Goal: Feedback & Contribution: Submit feedback/report problem

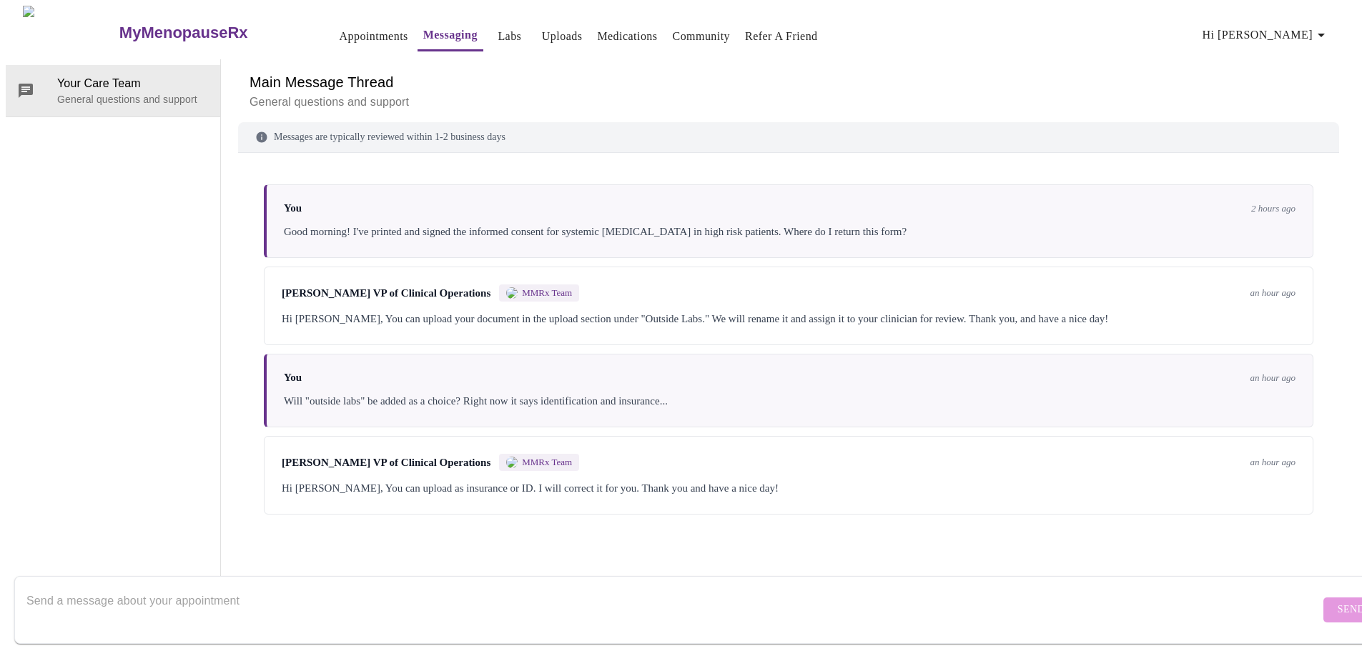
click at [117, 36] on link "MyMenopauseRx" at bounding box center [210, 33] width 187 height 50
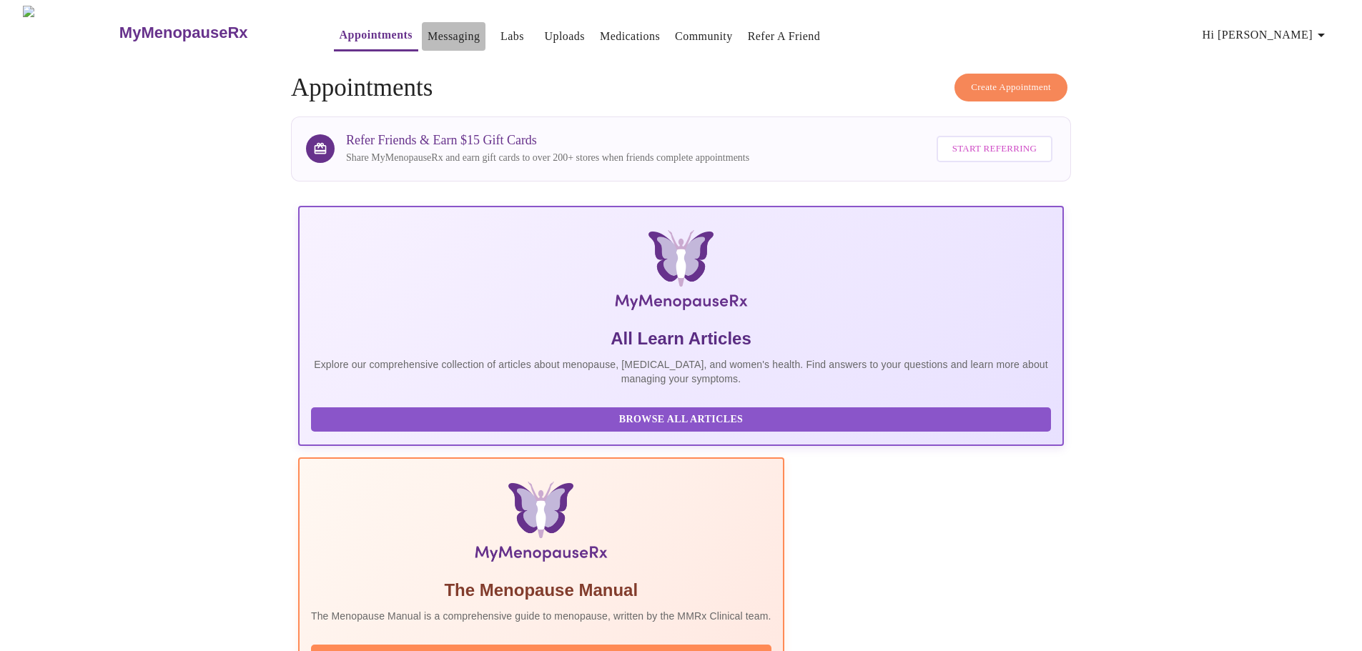
click at [428, 26] on link "Messaging" at bounding box center [454, 36] width 52 height 20
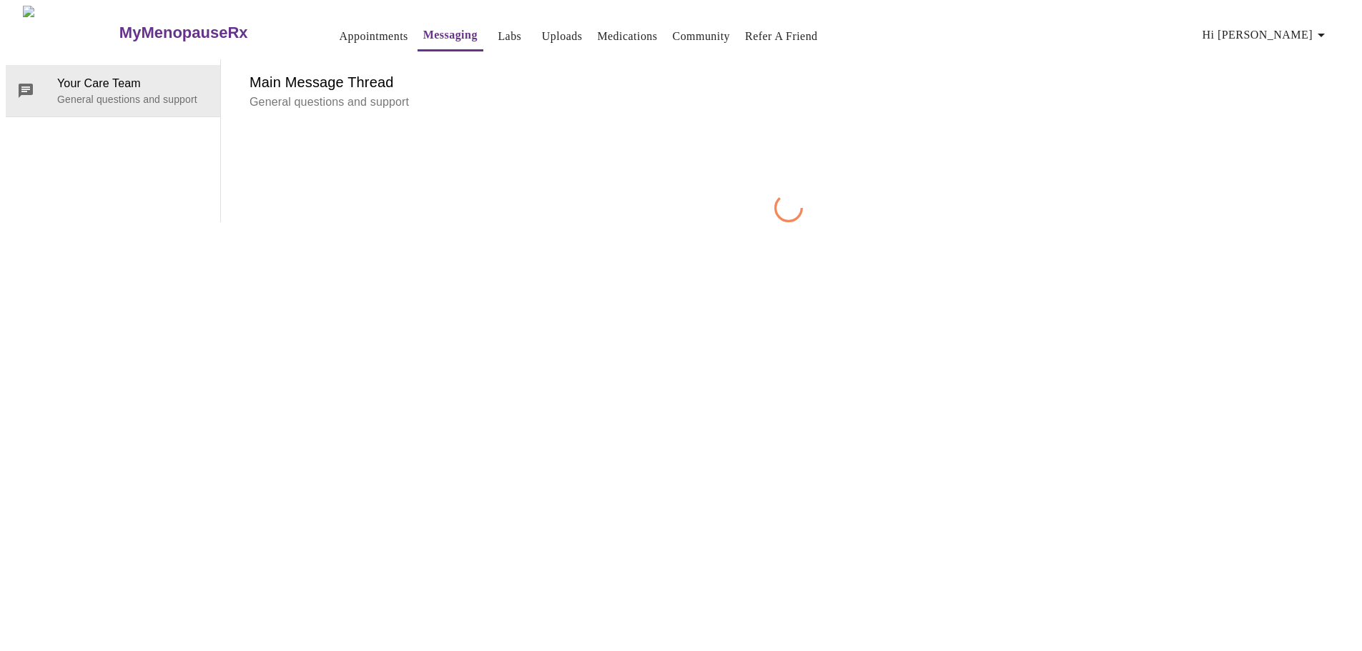
scroll to position [54, 0]
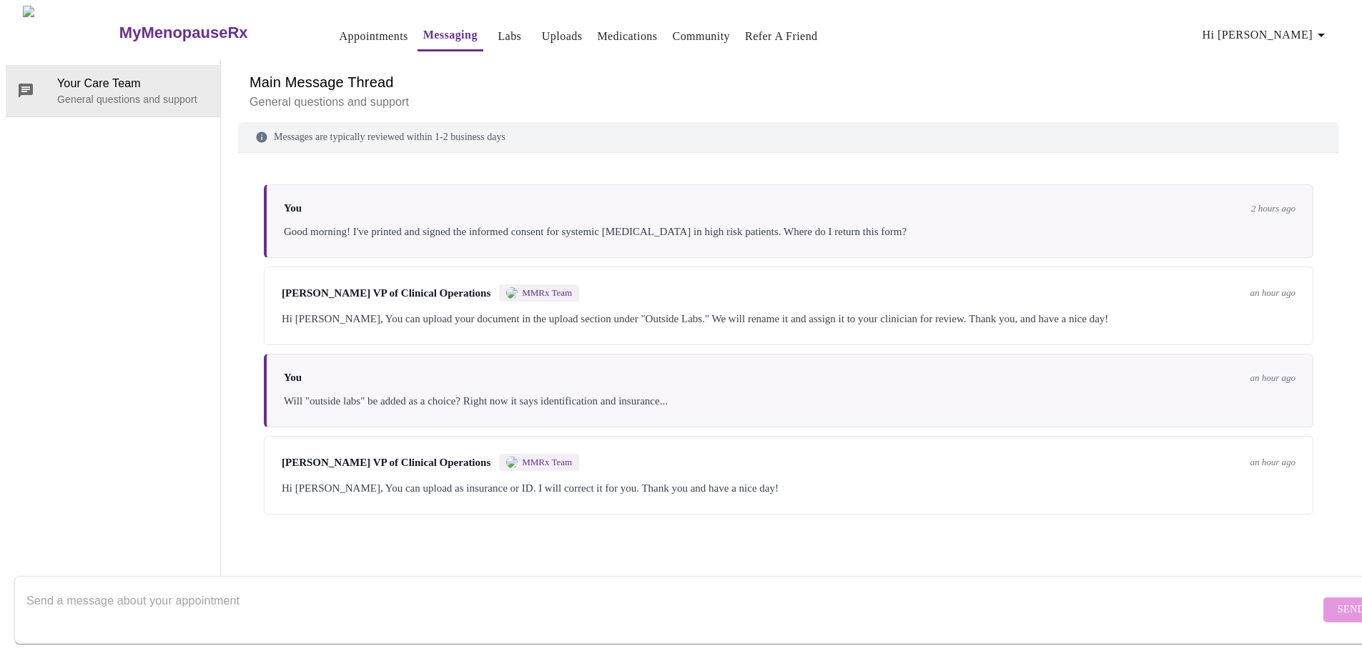
click at [652, 594] on textarea "Send a message about your appointment" at bounding box center [672, 610] width 1293 height 46
type textarea "perfect - thank you!"
drag, startPoint x: 1299, startPoint y: 600, endPoint x: 1249, endPoint y: 567, distance: 59.9
click at [1338, 601] on span "Send" at bounding box center [1351, 610] width 27 height 18
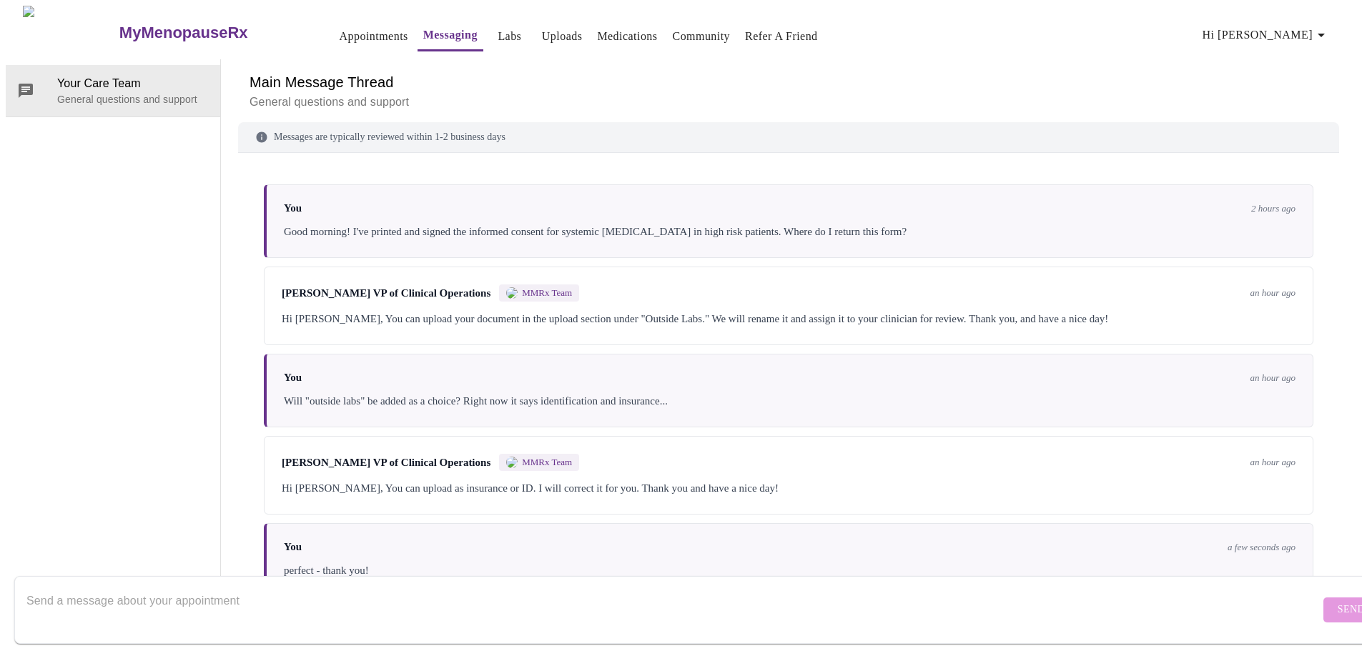
click at [119, 24] on h3 "MyMenopauseRx" at bounding box center [183, 33] width 129 height 19
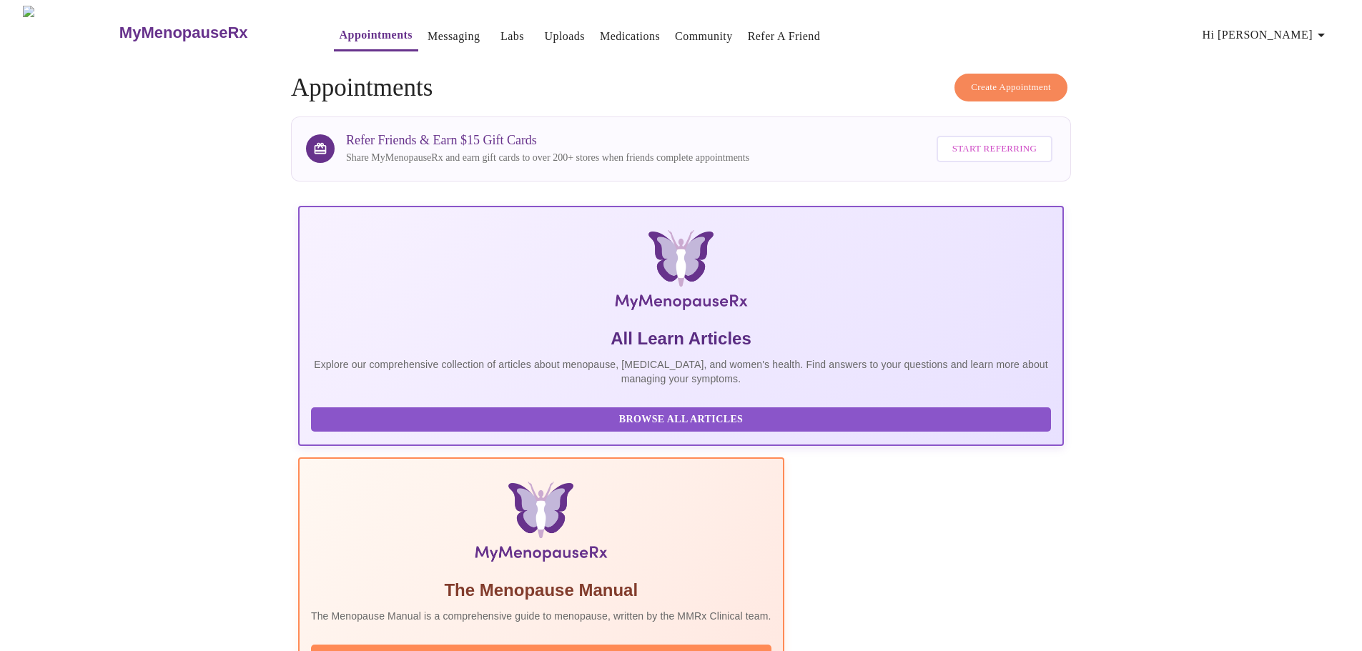
click at [544, 36] on link "Uploads" at bounding box center [564, 36] width 41 height 20
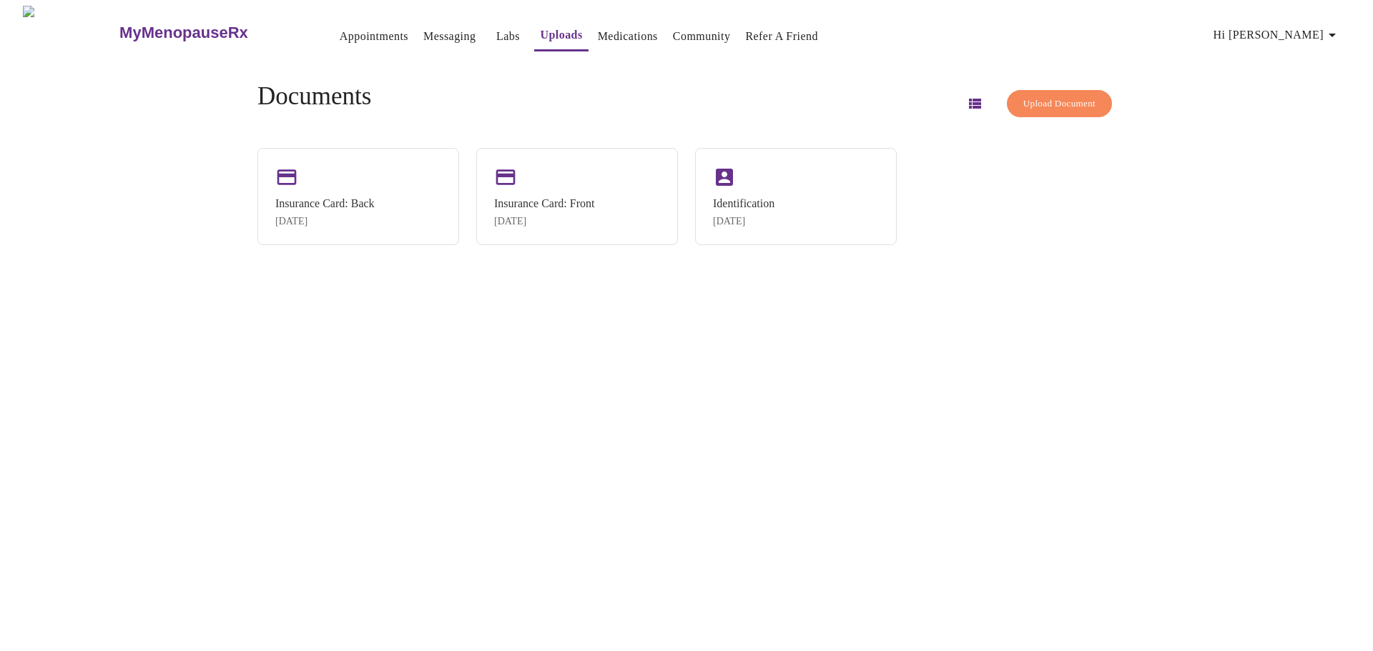
click at [1045, 103] on span "Upload Document" at bounding box center [1059, 104] width 72 height 16
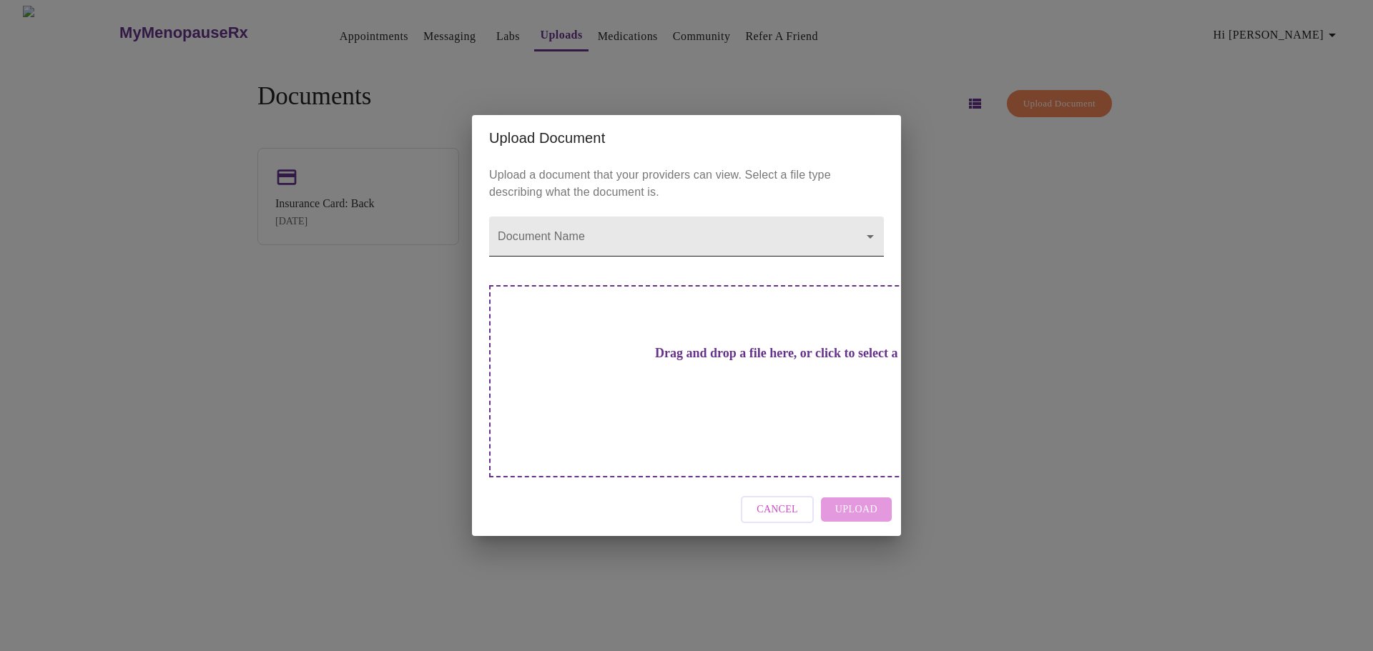
click at [661, 267] on body "MyMenopauseRx Appointments Messaging Labs Uploads Medications Community Refer a…" at bounding box center [686, 331] width 1361 height 651
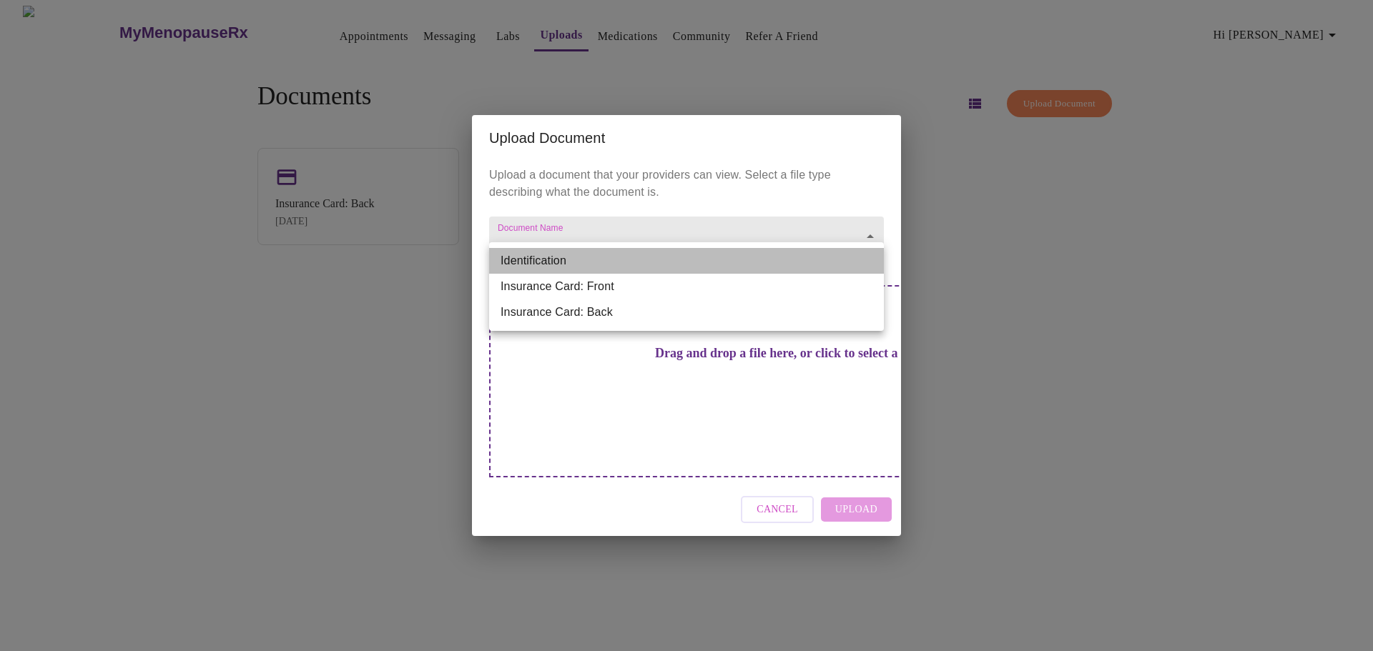
click at [661, 267] on li "Identification" at bounding box center [686, 261] width 395 height 26
type input "Identification"
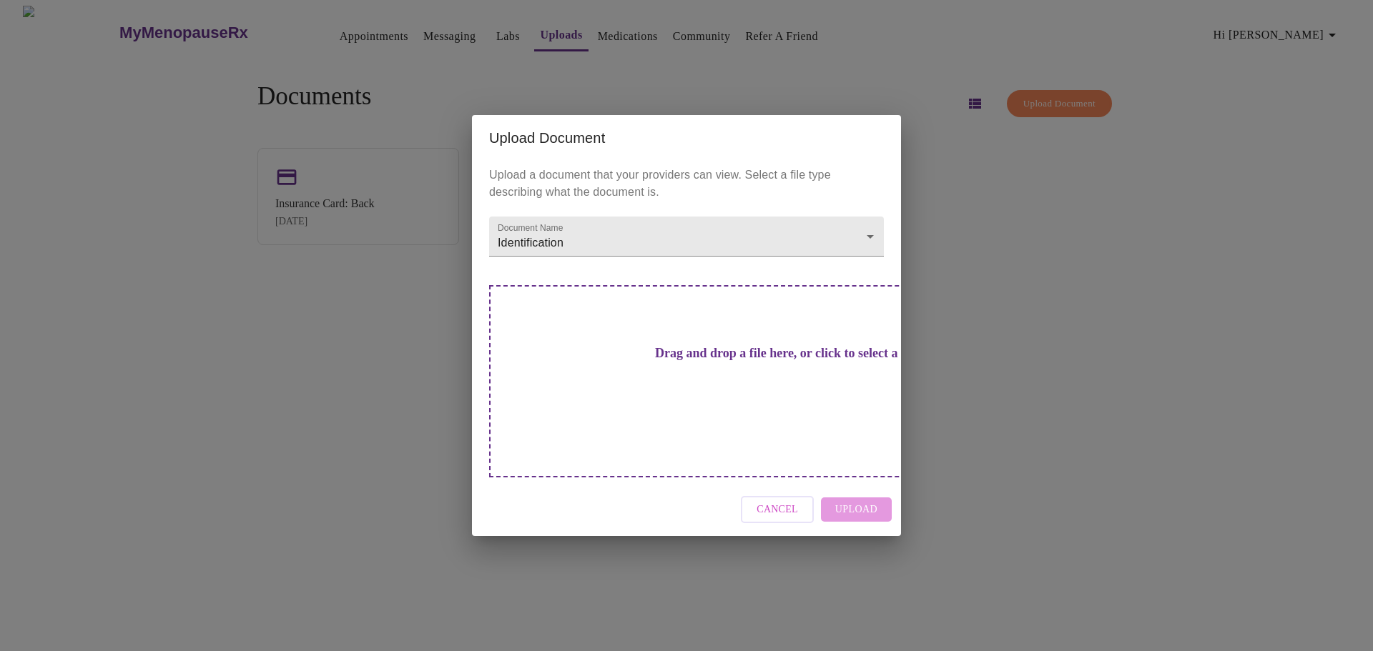
drag, startPoint x: 779, startPoint y: 480, endPoint x: 681, endPoint y: 348, distance: 165.0
click at [779, 501] on span "Cancel" at bounding box center [776, 510] width 41 height 18
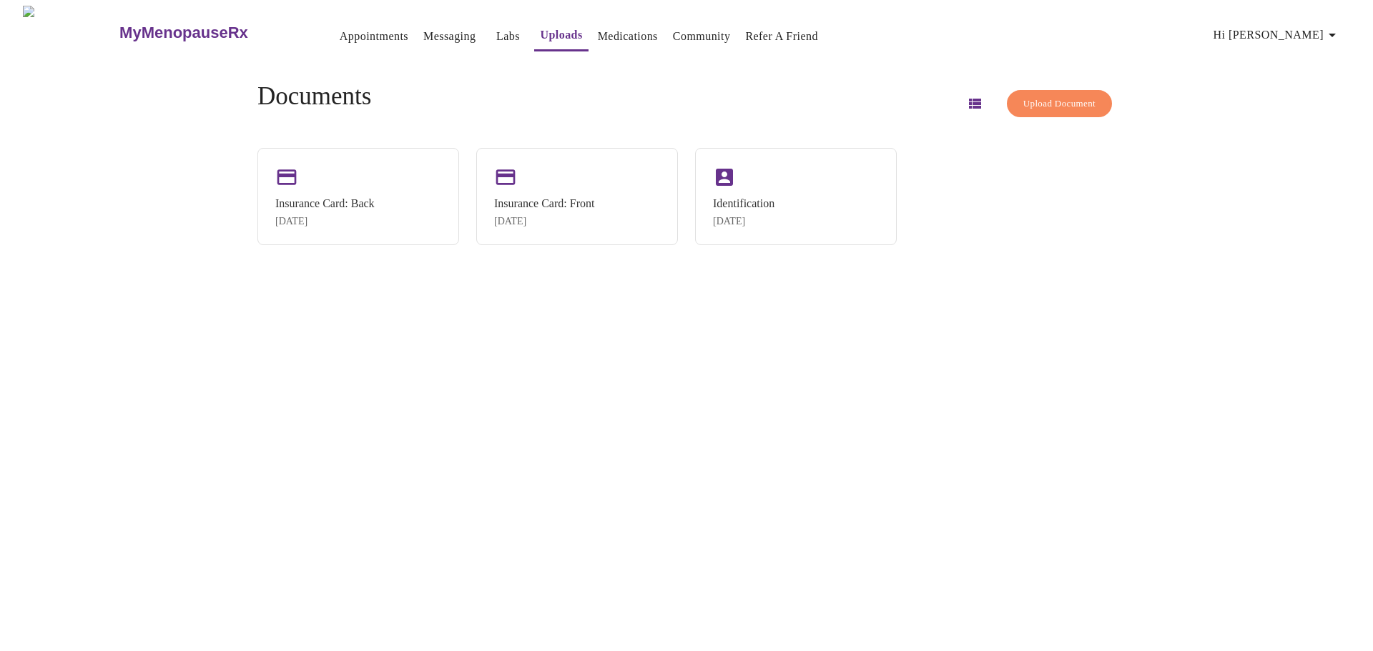
click at [423, 32] on link "Messaging" at bounding box center [449, 36] width 52 height 20
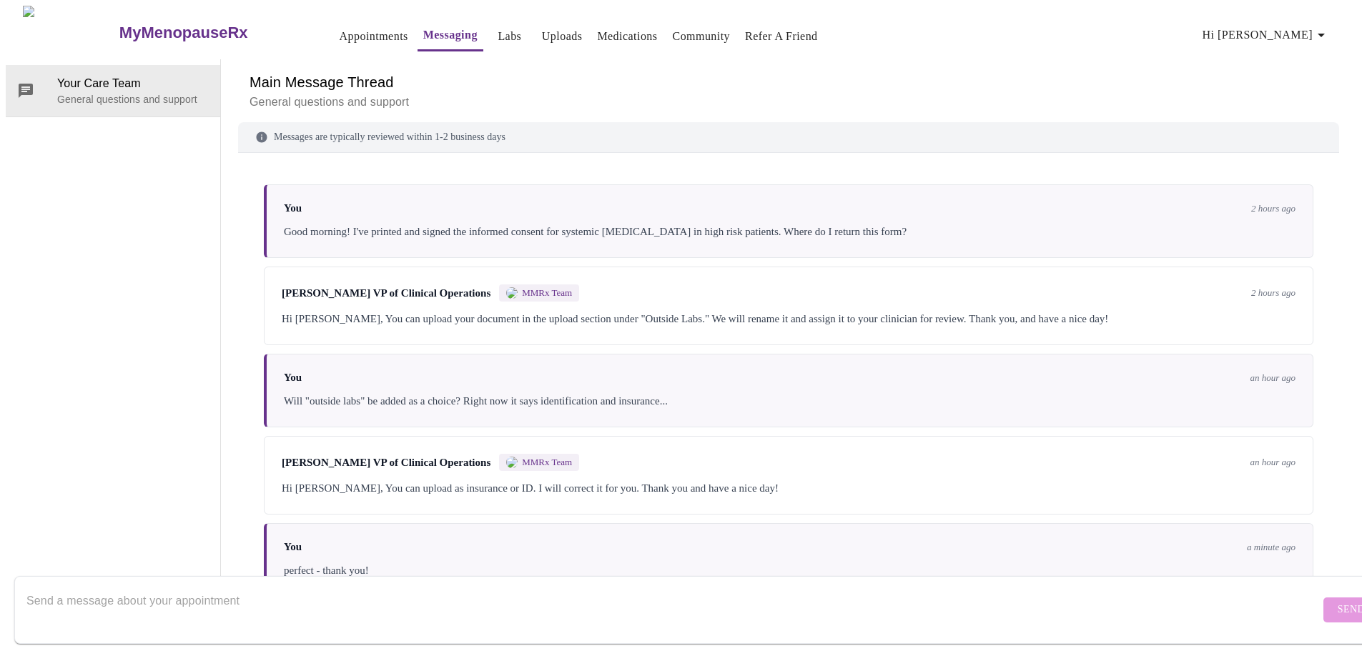
scroll to position [21, 0]
click at [1286, 596] on form "Send" at bounding box center [701, 610] width 1375 height 68
click at [542, 32] on link "Uploads" at bounding box center [562, 36] width 41 height 20
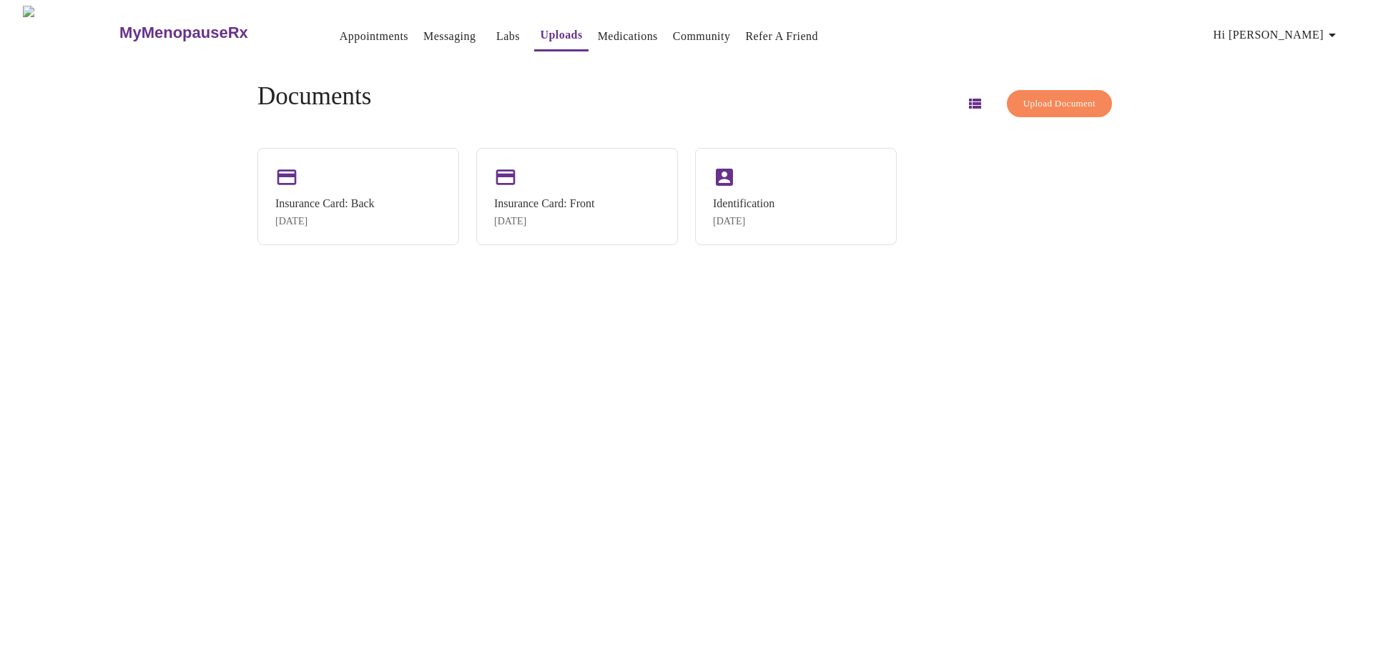
click at [1023, 96] on span "Upload Document" at bounding box center [1059, 104] width 72 height 16
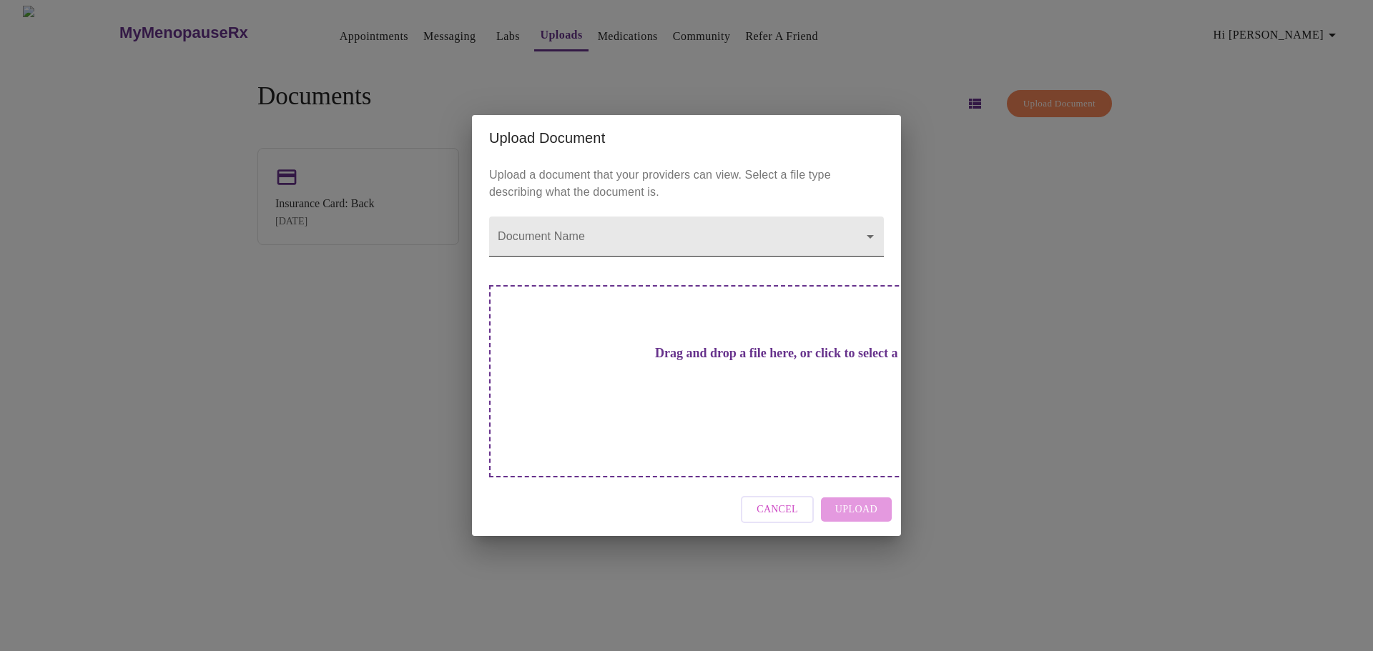
click at [508, 271] on body "MyMenopauseRx Appointments Messaging Labs Uploads Medications Community Refer a…" at bounding box center [686, 331] width 1361 height 651
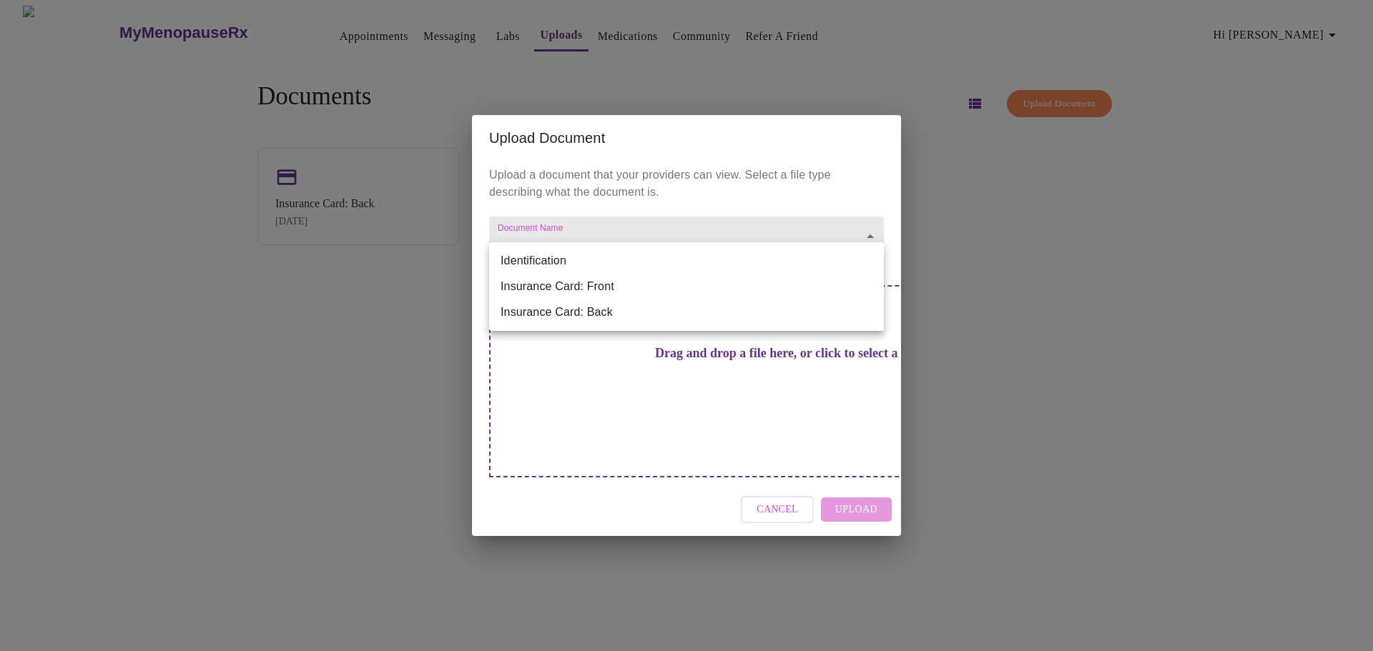
click at [517, 261] on li "Identification" at bounding box center [686, 261] width 395 height 26
type input "Identification"
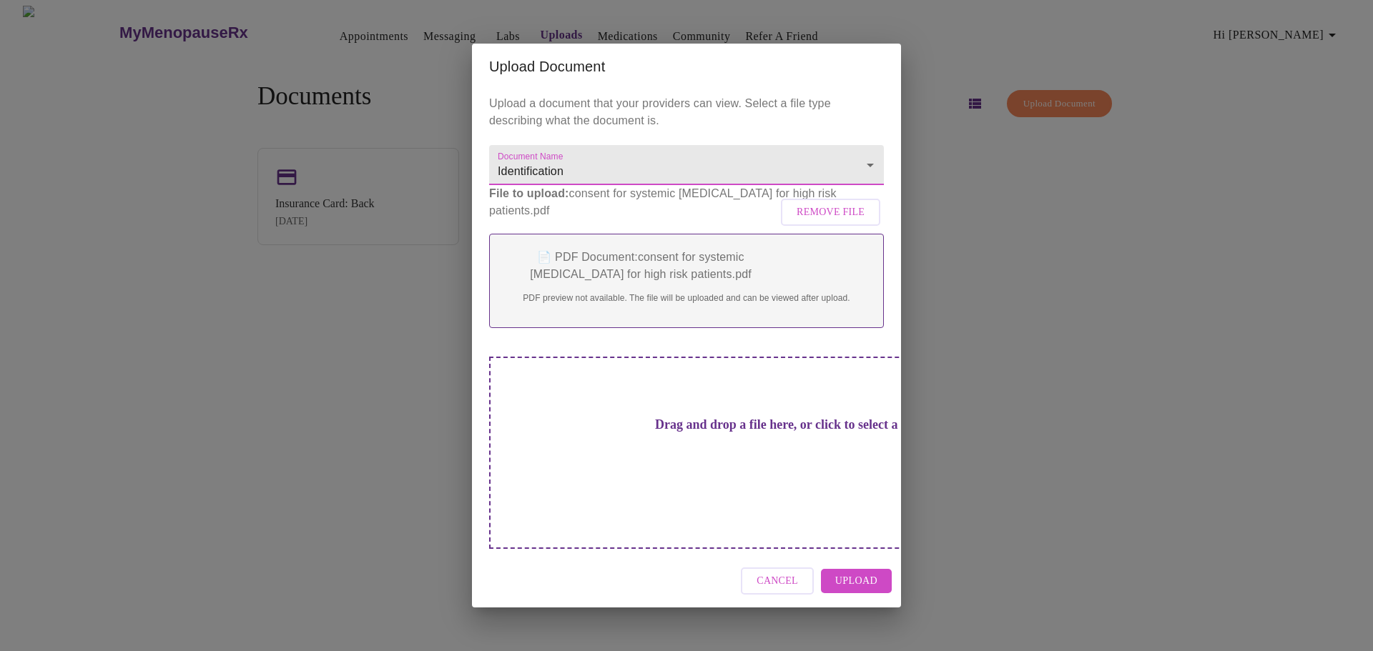
click at [869, 573] on span "Upload" at bounding box center [856, 582] width 42 height 18
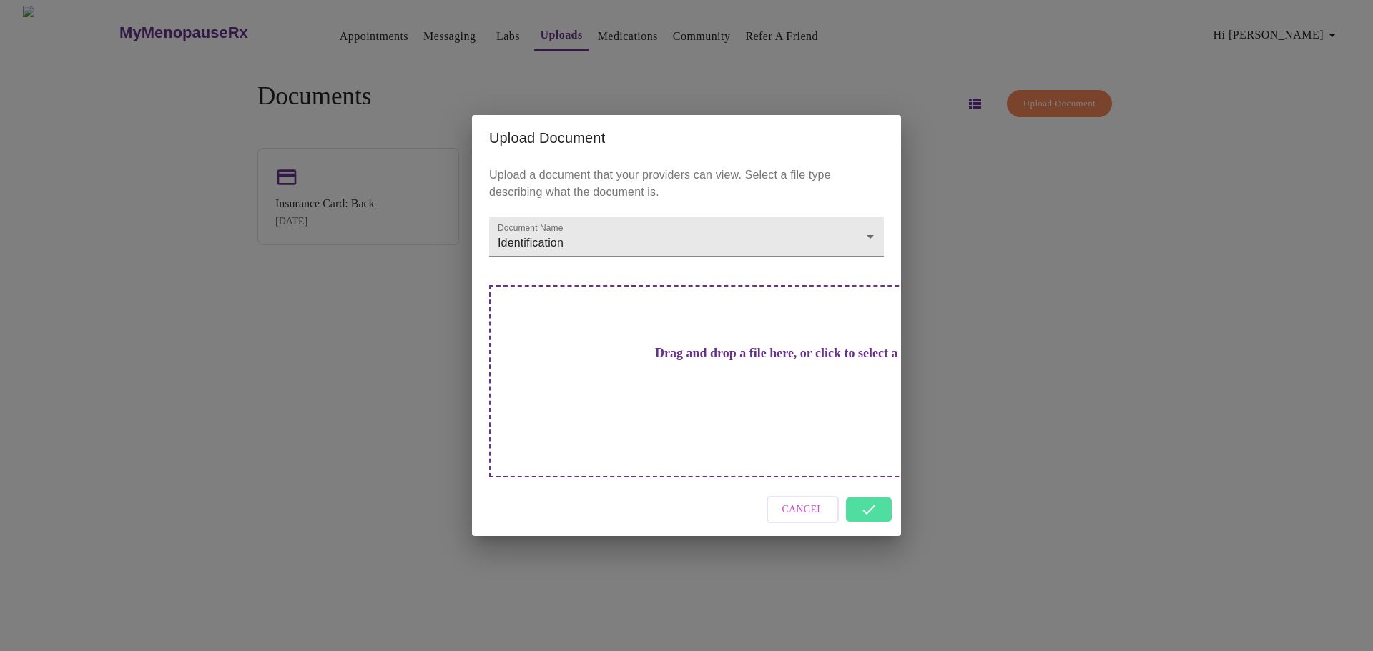
click at [870, 484] on div "Cancel" at bounding box center [686, 510] width 429 height 54
click at [1070, 443] on div "Upload Document Upload a document that your providers can view. Select a file t…" at bounding box center [686, 325] width 1373 height 651
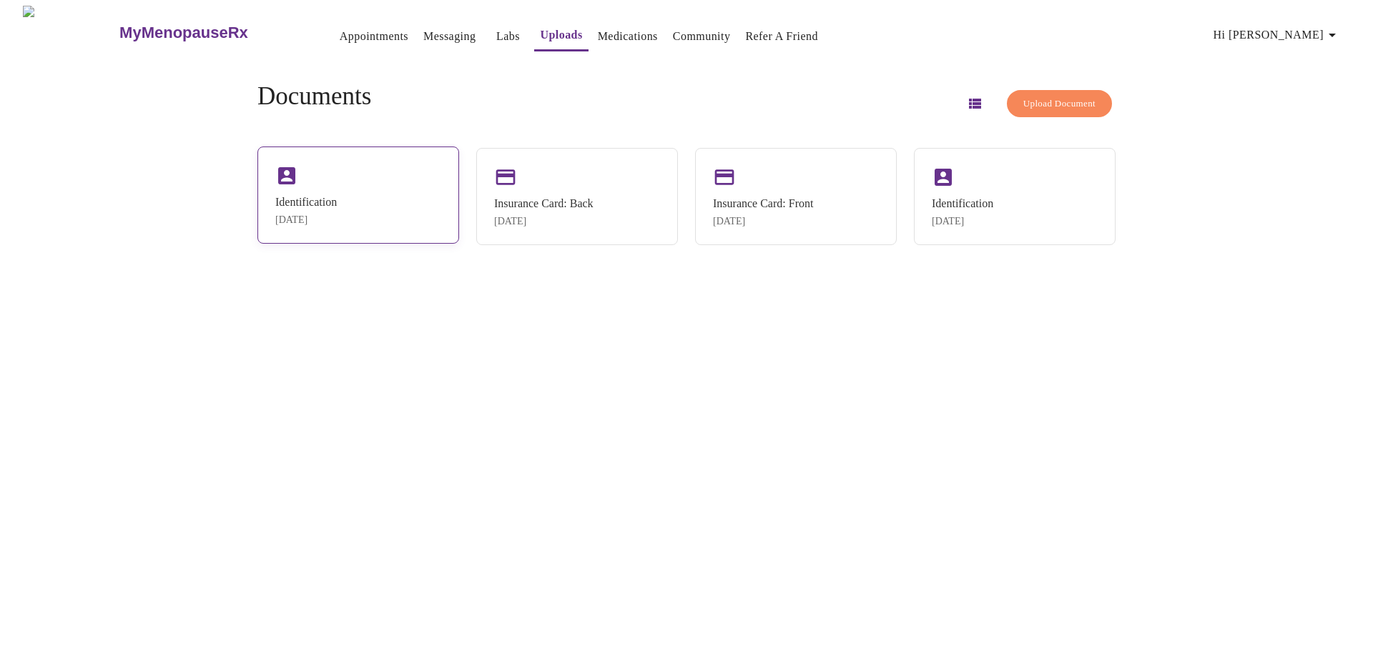
click at [317, 224] on div "[DATE]" at bounding box center [305, 219] width 61 height 11
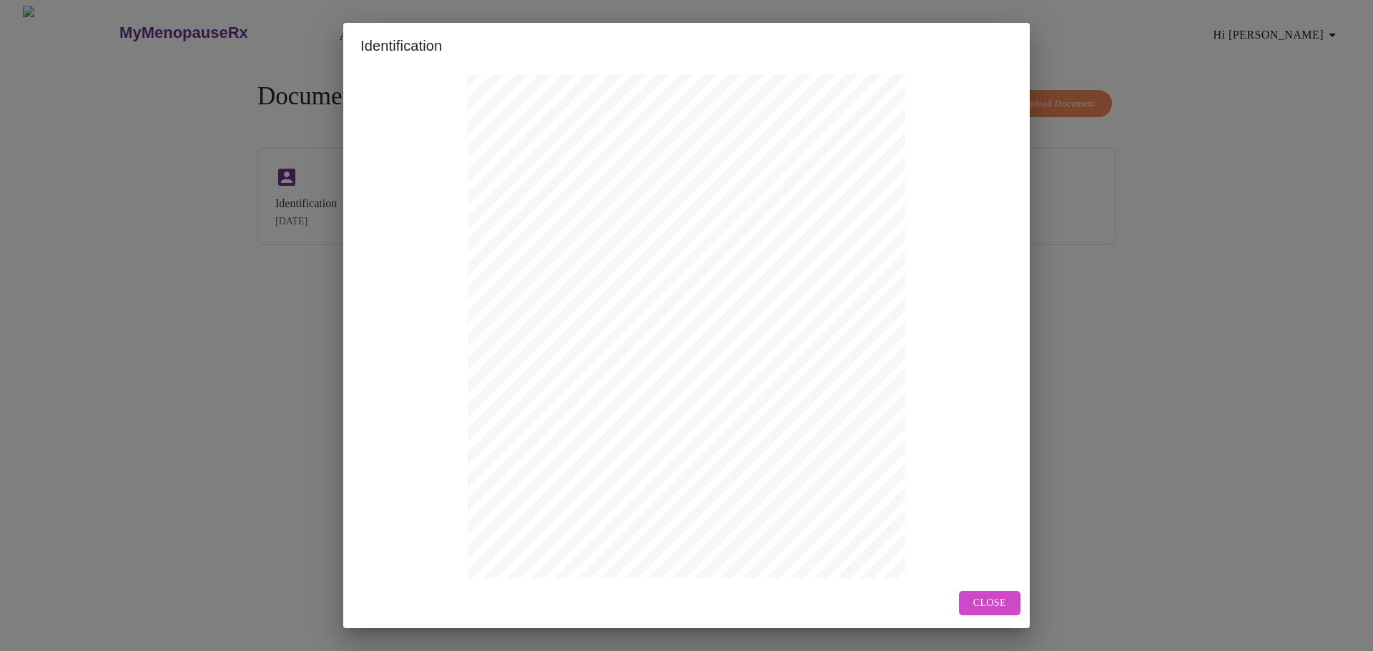
scroll to position [122, 0]
click at [601, 547] on span "Next Page" at bounding box center [606, 552] width 56 height 18
click at [992, 606] on span "Close" at bounding box center [989, 604] width 33 height 18
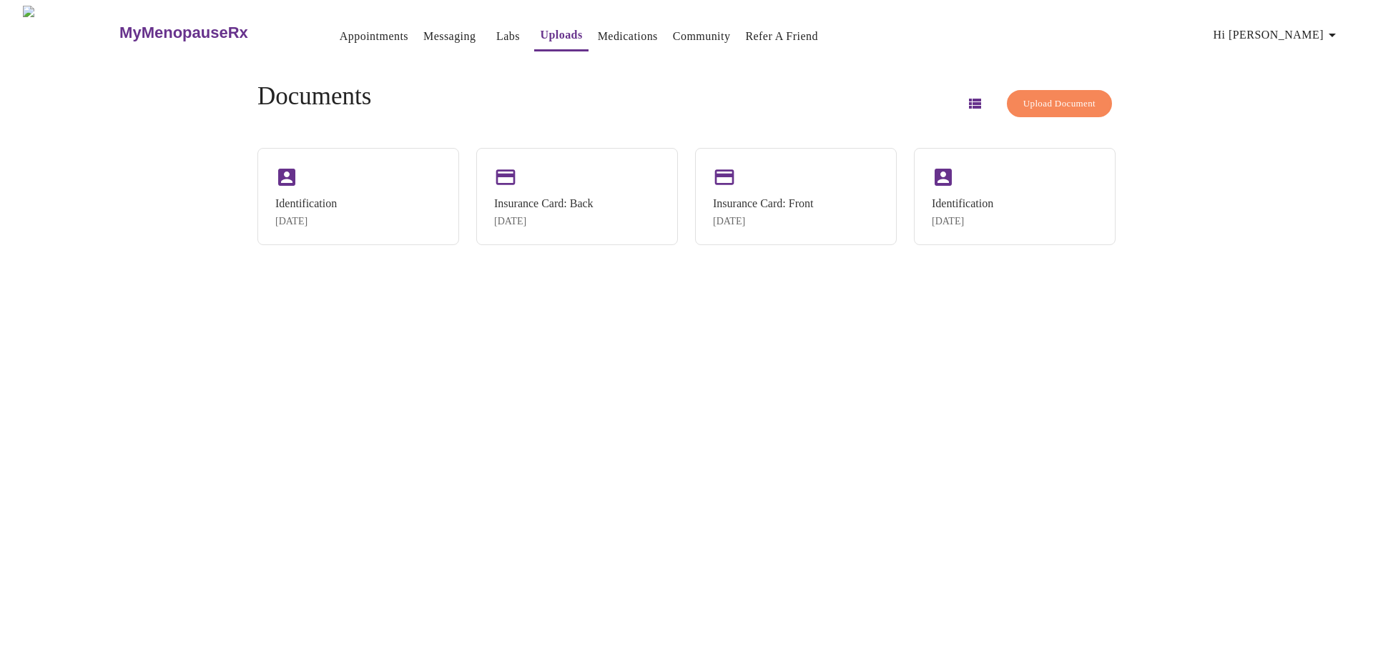
click at [279, 534] on div "MyMenopauseRx Appointments Messaging Labs Uploads Medications Community Refer a…" at bounding box center [686, 331] width 1361 height 651
